Goal: Information Seeking & Learning: Learn about a topic

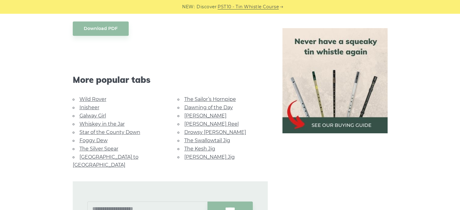
scroll to position [315, 0]
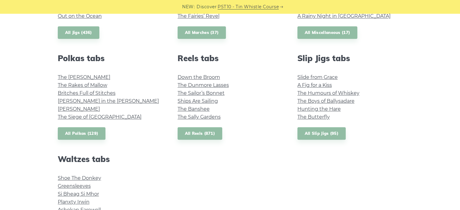
scroll to position [482, 0]
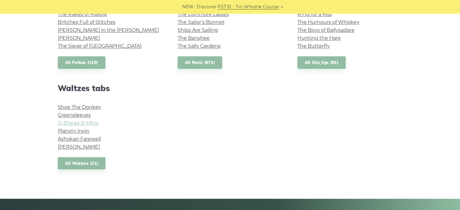
click at [90, 123] on link "Si­ Bheag Si­ Mhor" at bounding box center [78, 123] width 41 height 6
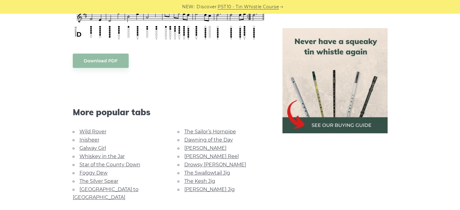
scroll to position [329, 0]
click at [93, 58] on body "NEW: Discover PST10 - Tin Whistle Course Lessons Fingering Charts Tabs & Notes …" at bounding box center [230, 148] width 460 height 955
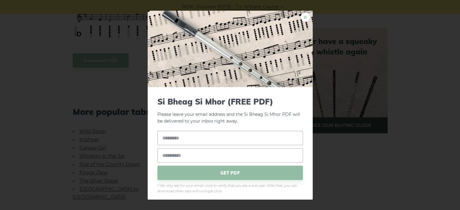
click at [301, 19] on link "×" at bounding box center [305, 16] width 9 height 9
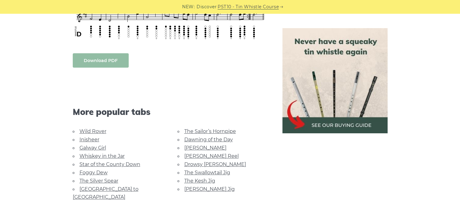
click at [107, 63] on body "NEW: Discover PST10 - Tin Whistle Course Lessons Fingering Charts Tabs & Notes …" at bounding box center [230, 148] width 460 height 955
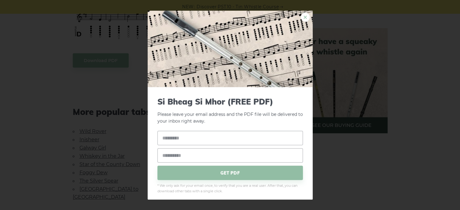
click at [301, 16] on link "×" at bounding box center [305, 16] width 9 height 9
click at [107, 62] on body "NEW: Discover PST10 - Tin Whistle Course Lessons Fingering Charts Tabs & Notes …" at bounding box center [230, 148] width 460 height 955
click at [197, 135] on input "text" at bounding box center [229, 138] width 145 height 14
type input "**********"
click at [302, 16] on link "×" at bounding box center [305, 16] width 9 height 9
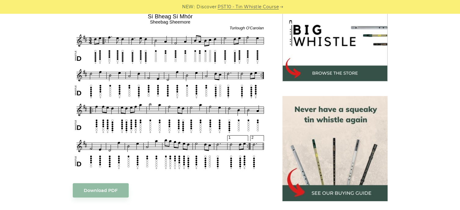
scroll to position [200, 0]
